Goal: Entertainment & Leisure: Consume media (video, audio)

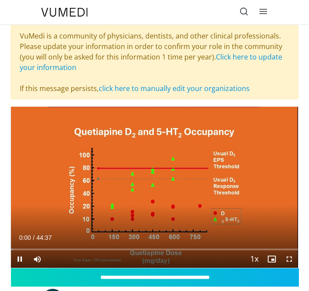
click at [68, 126] on div "10 seconds Tap to unmute" at bounding box center [154, 187] width 287 height 161
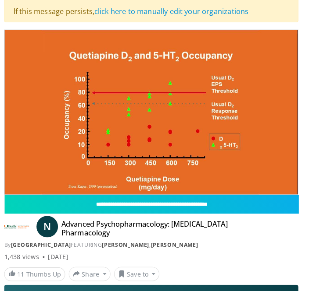
scroll to position [77, 0]
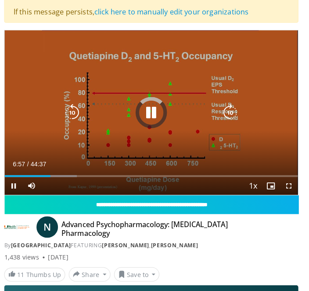
click at [50, 172] on div "Progress Bar" at bounding box center [46, 173] width 71 height 2
click at [75, 172] on div "Progress Bar" at bounding box center [90, 173] width 80 height 2
click at [105, 172] on div "Progress Bar" at bounding box center [121, 173] width 84 height 2
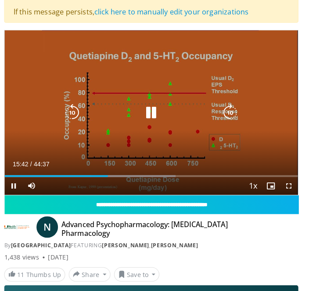
click at [112, 173] on div "Progress Bar" at bounding box center [61, 173] width 101 height 2
click at [179, 172] on div "Progress Bar" at bounding box center [173, 173] width 70 height 2
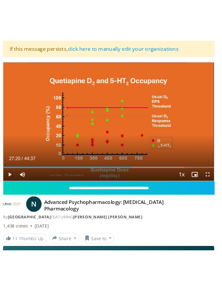
scroll to position [67, 0]
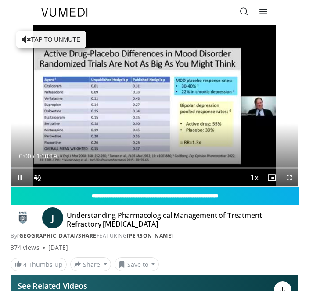
click at [64, 47] on button "Tap to unmute" at bounding box center [51, 40] width 70 height 18
